Goal: Transaction & Acquisition: Purchase product/service

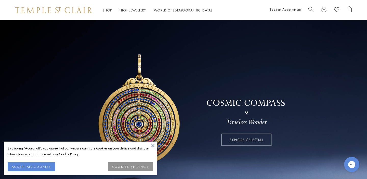
click at [126, 167] on button "COOKIES SETTINGS" at bounding box center [130, 166] width 45 height 9
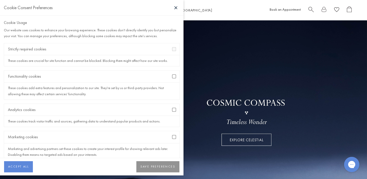
click at [174, 74] on div "Functionality cookies" at bounding box center [91, 77] width 175 height 12
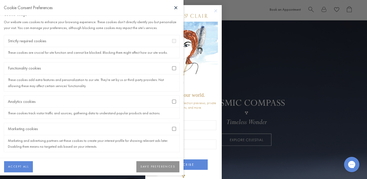
scroll to position [8, 0]
click at [152, 168] on button "SAVE PREFERENCES" at bounding box center [157, 166] width 43 height 11
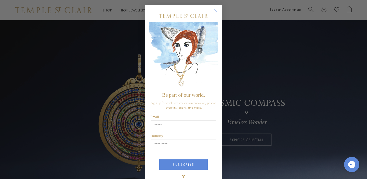
click at [216, 10] on circle "Close dialog" at bounding box center [216, 11] width 6 height 6
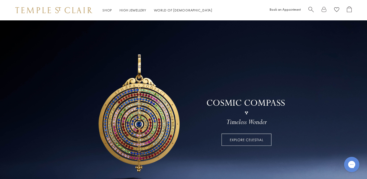
click at [311, 9] on span "Search" at bounding box center [311, 8] width 5 height 5
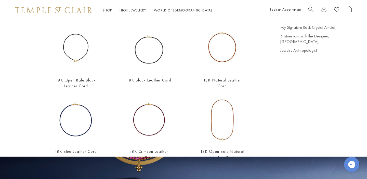
scroll to position [2, 0]
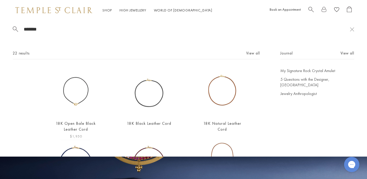
type input "*******"
click at [75, 109] on img at bounding box center [76, 92] width 48 height 48
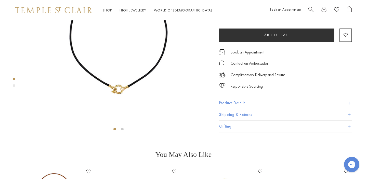
scroll to position [41, 0]
